Goal: Transaction & Acquisition: Purchase product/service

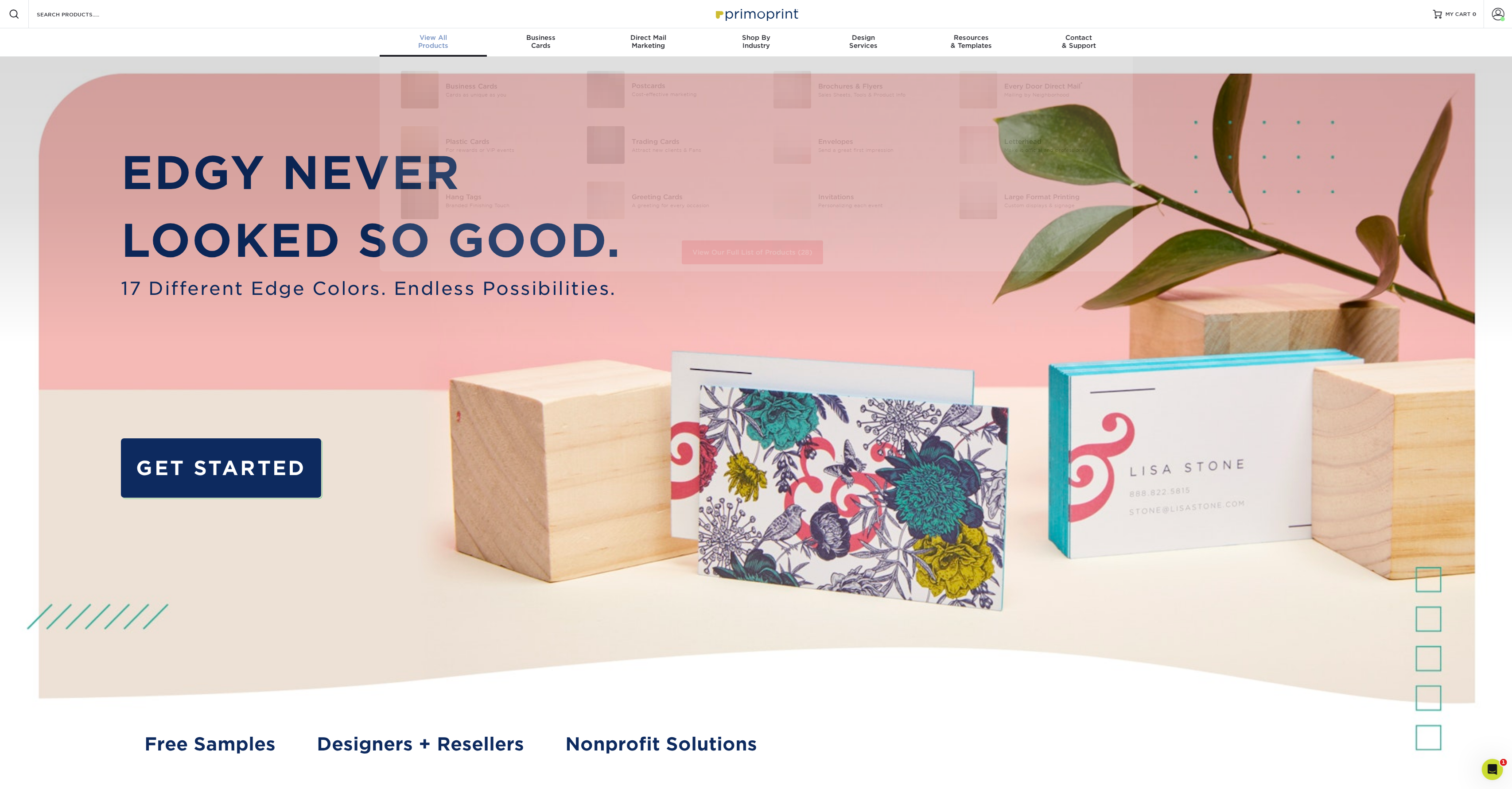
click at [440, 40] on span "View All" at bounding box center [433, 38] width 107 height 8
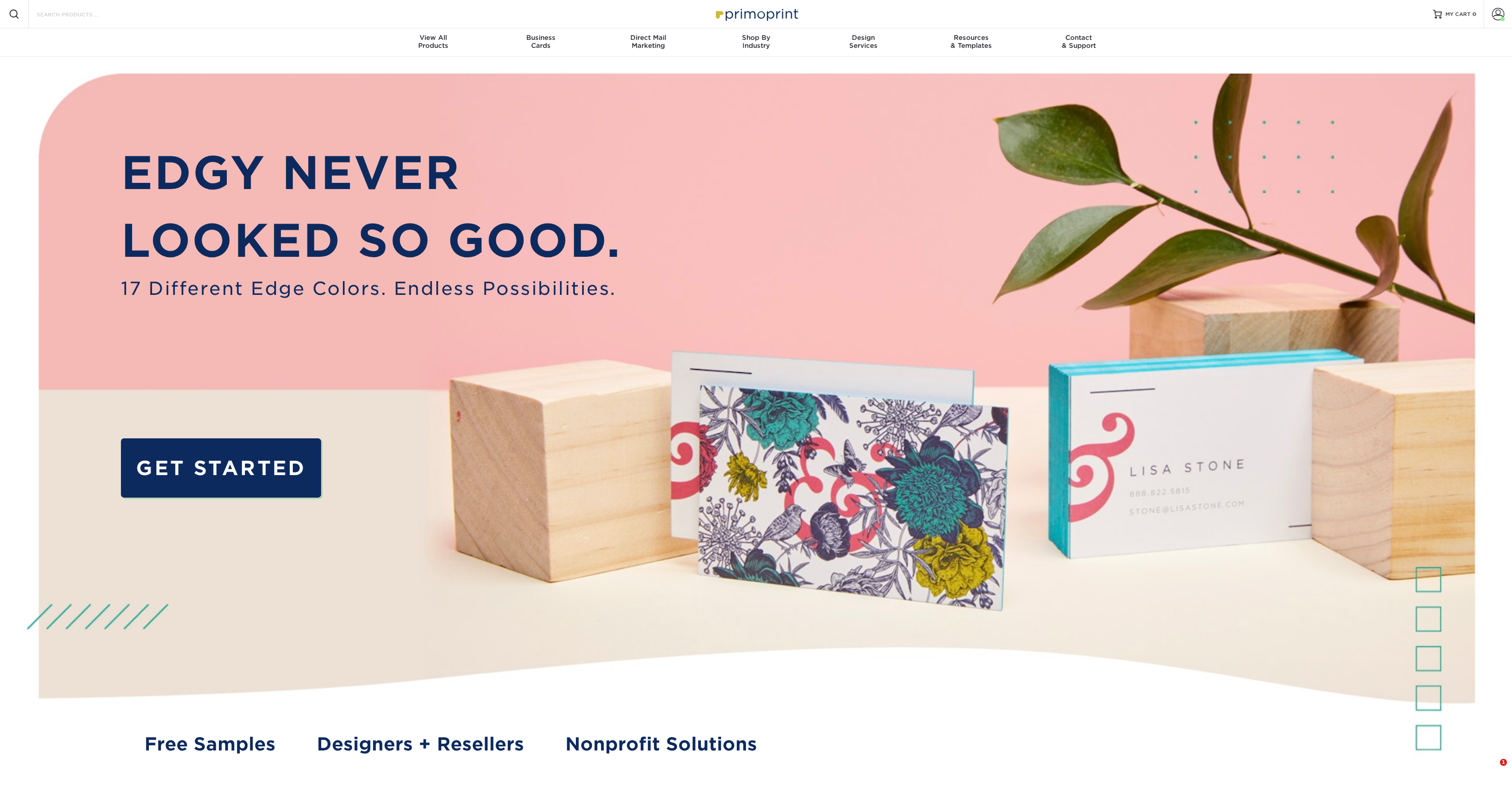
click at [59, 18] on input "Search Products" at bounding box center [79, 14] width 86 height 11
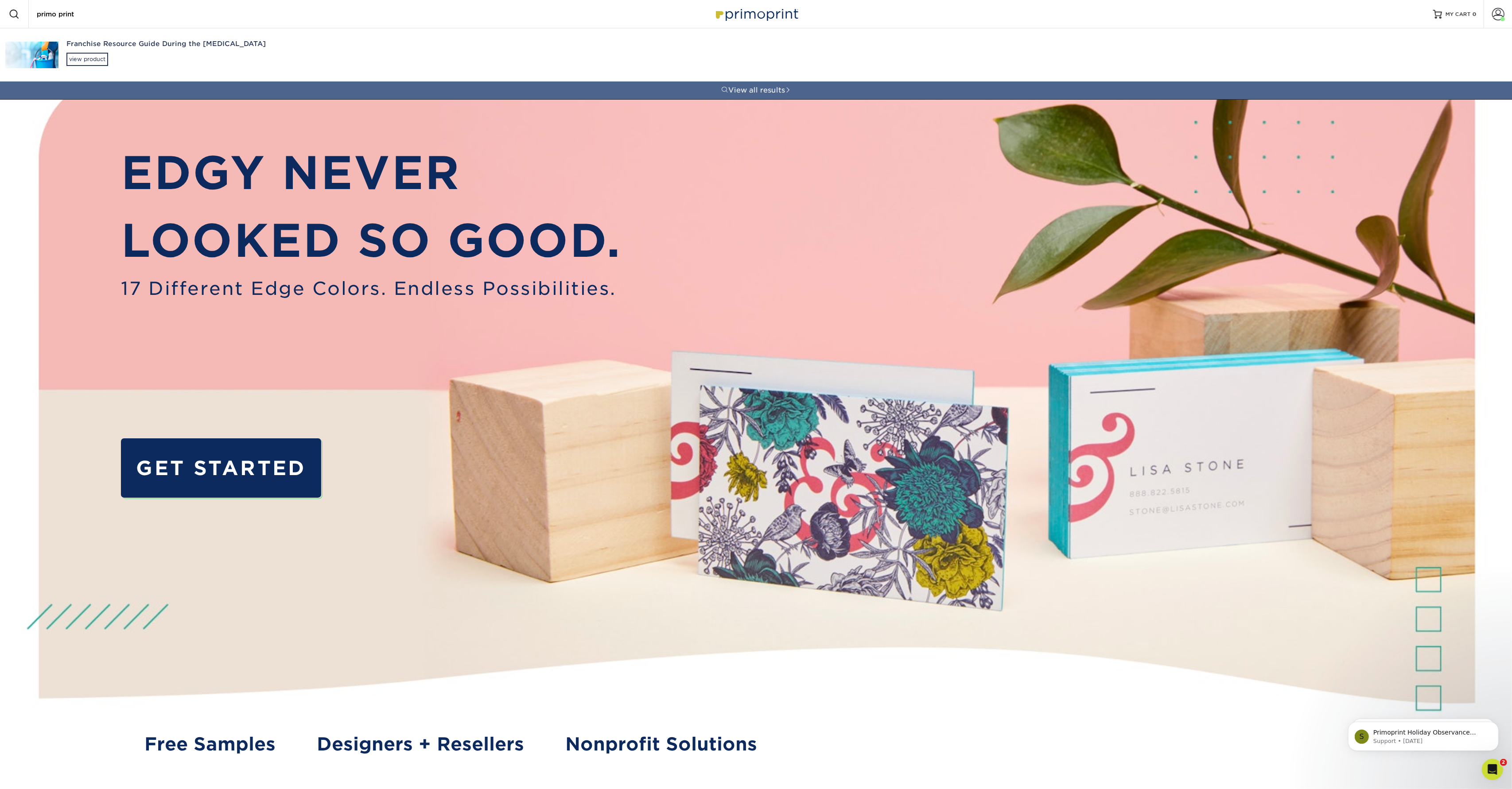
type input "primo print"
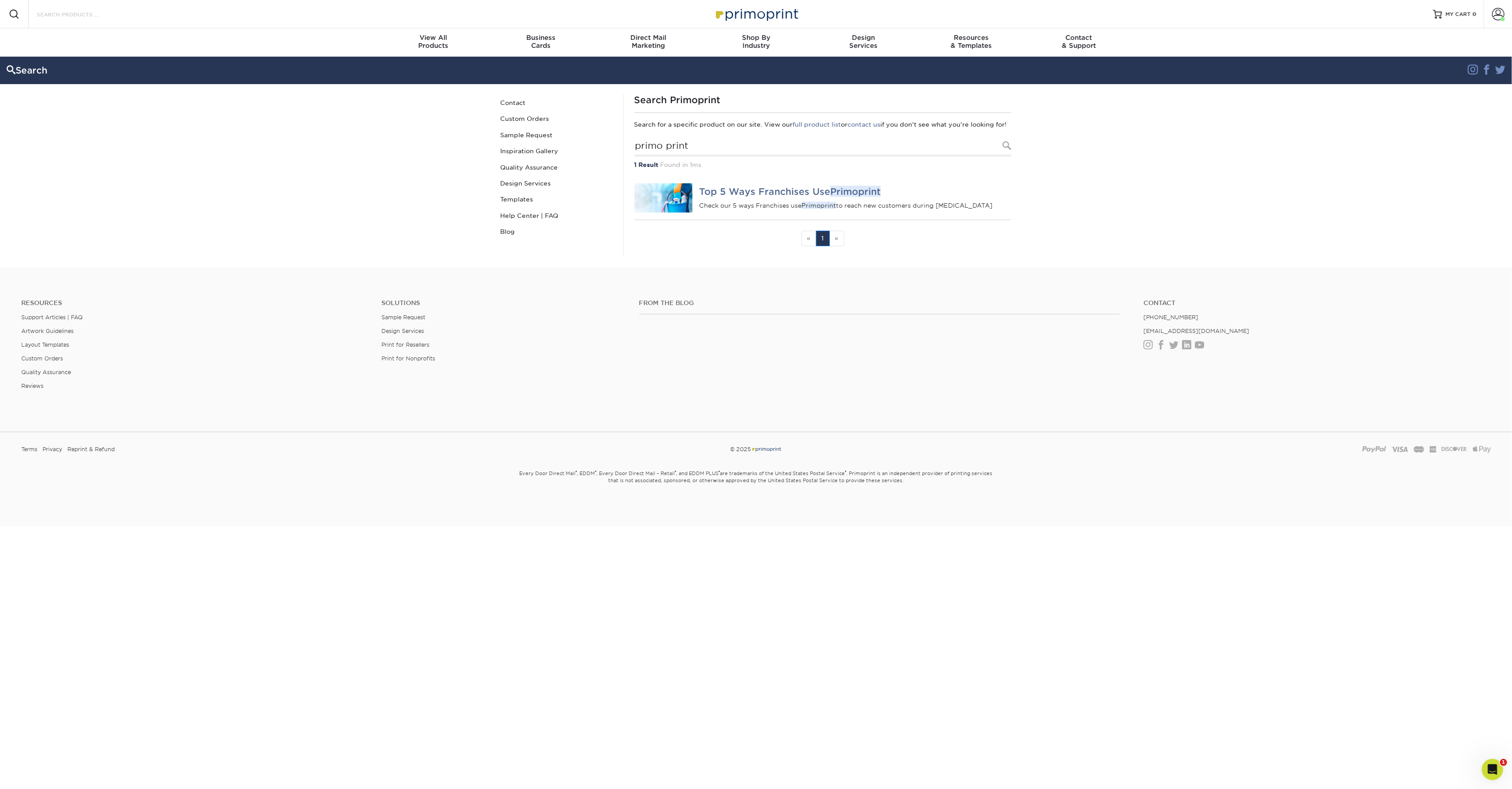
click at [116, 12] on input "Search Products" at bounding box center [79, 14] width 86 height 11
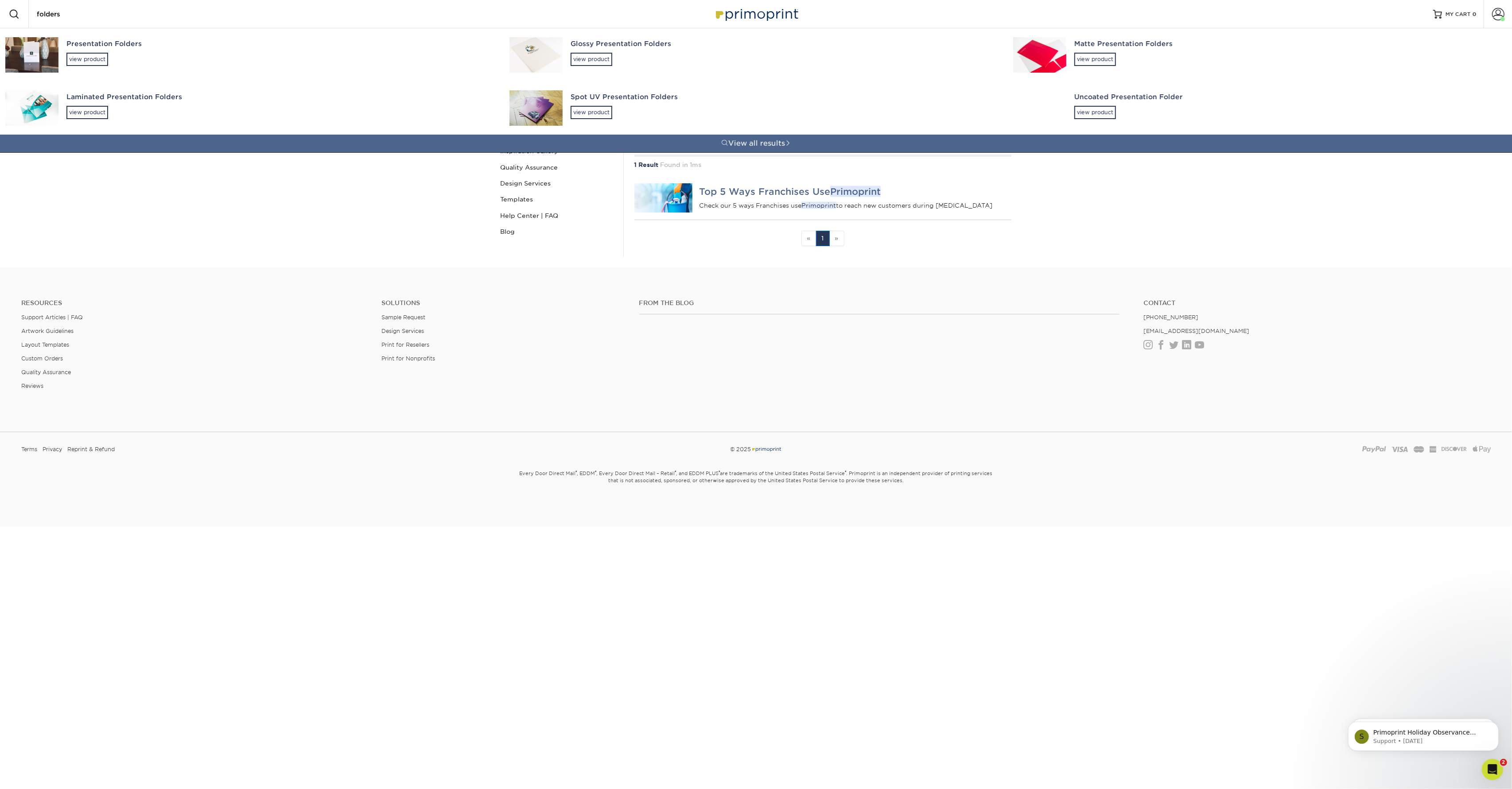
type input "folders"
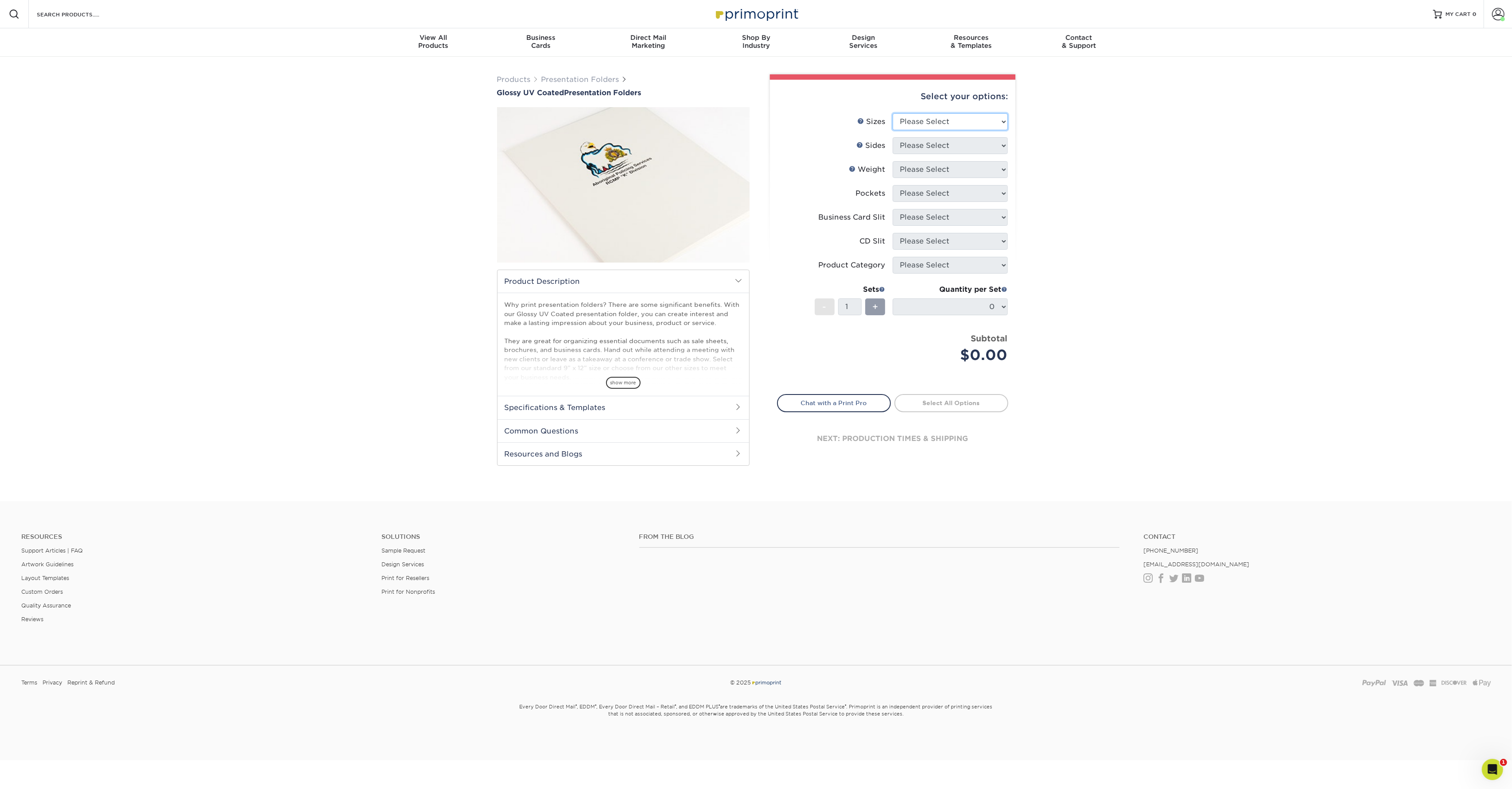
select select "9.00x12.00"
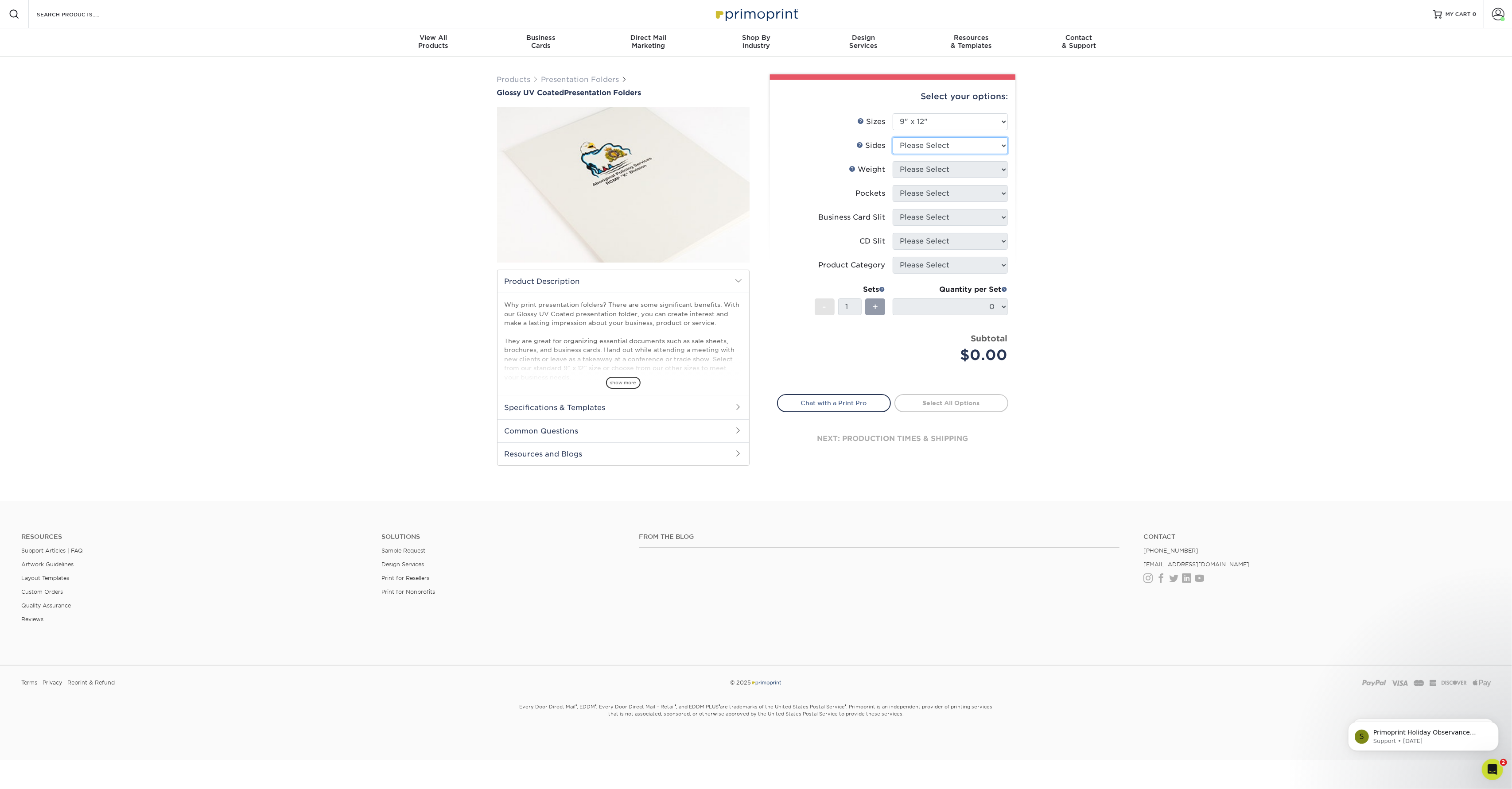
select select "13abbda7-1d64-4f25-8bb2-c179b224825d"
select select "14PT"
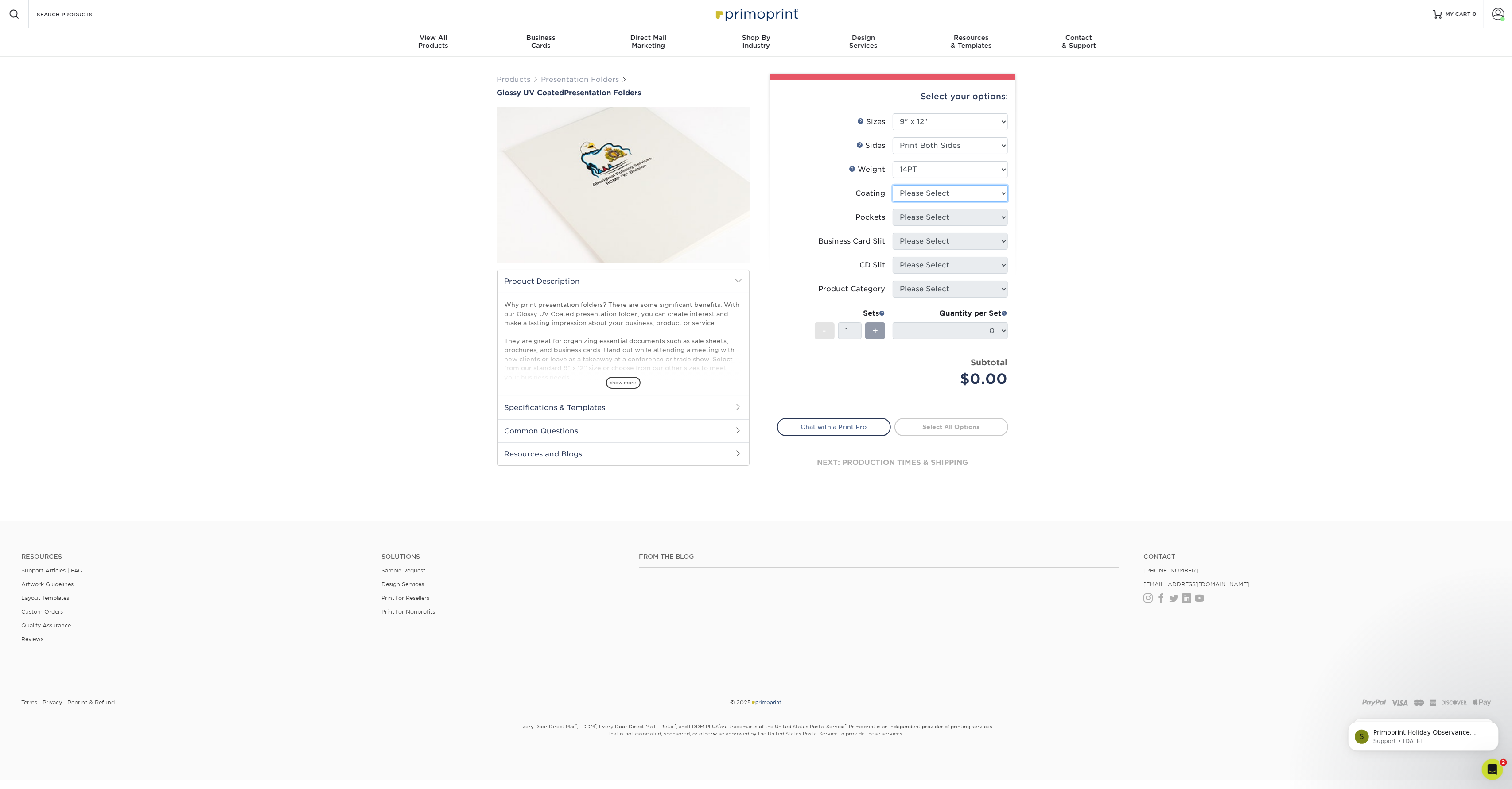
select select "ae367451-b2b8-45df-a344-0f05b6a12993"
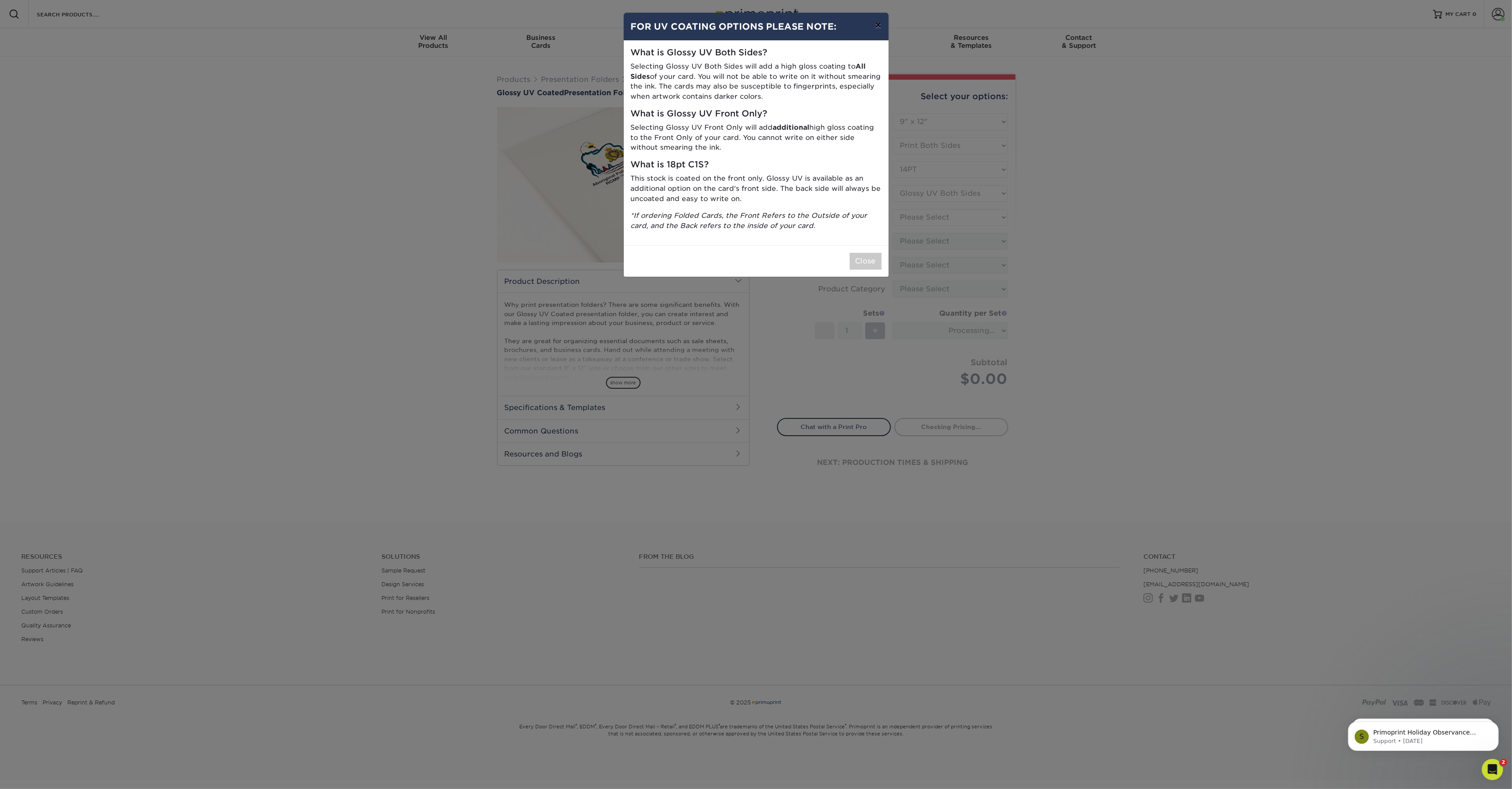
click at [878, 28] on button "×" at bounding box center [878, 25] width 21 height 25
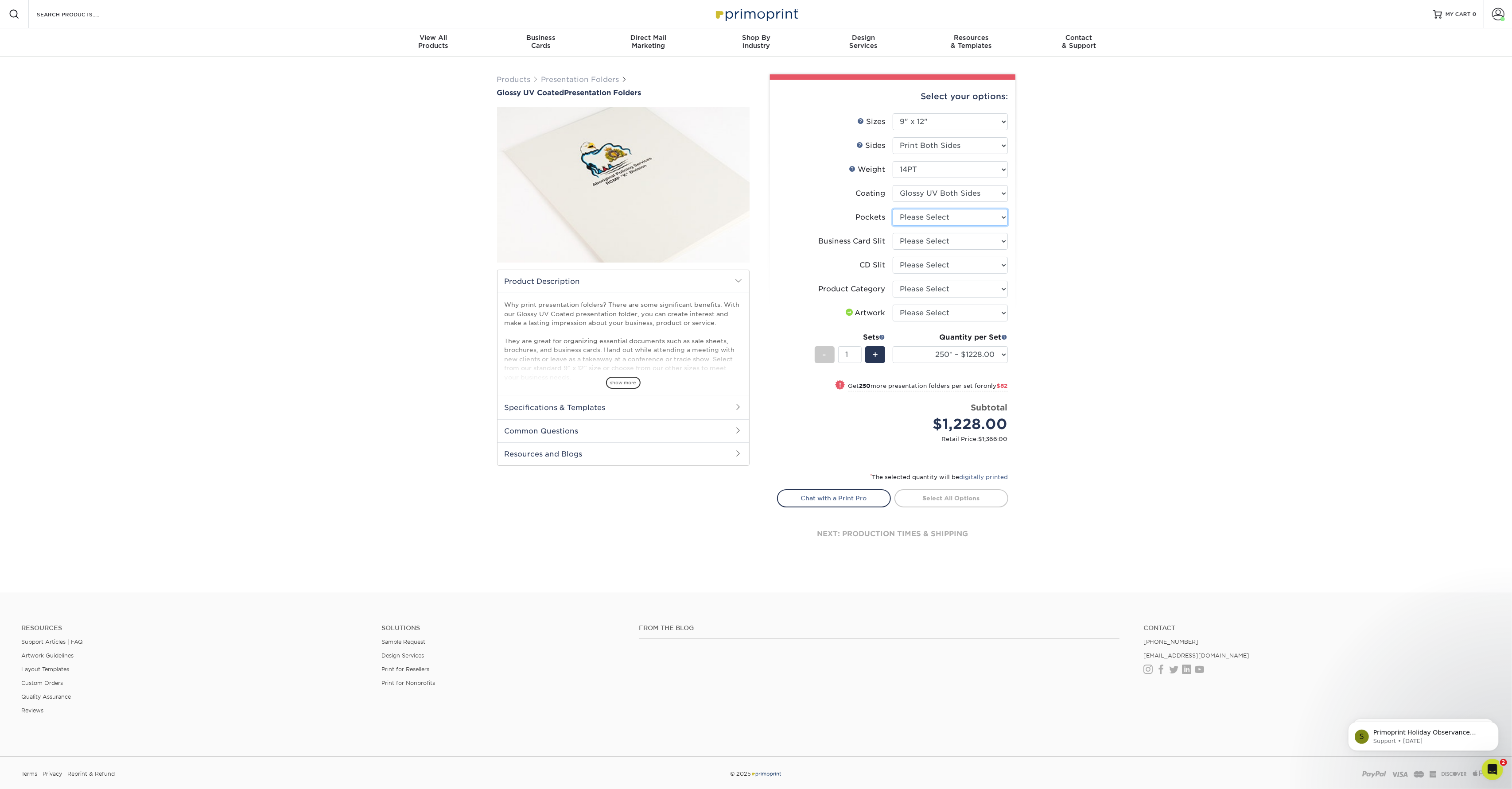
select select "e8427203-e3c7-4640-a4e8-bae00c228d98"
select select "8e249328-dfb3-4e9a-9503-f178185f32c5"
select select "57f7a581-ec4a-49d7-930d-eb044a1d12ac"
select select "upload"
